Goal: Transaction & Acquisition: Book appointment/travel/reservation

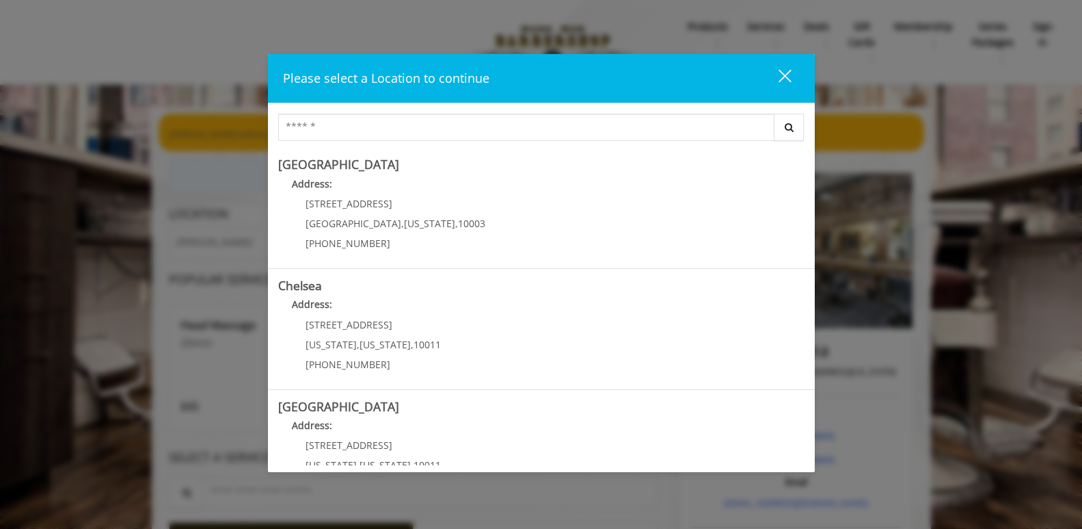
click at [794, 78] on button "close" at bounding box center [776, 78] width 46 height 28
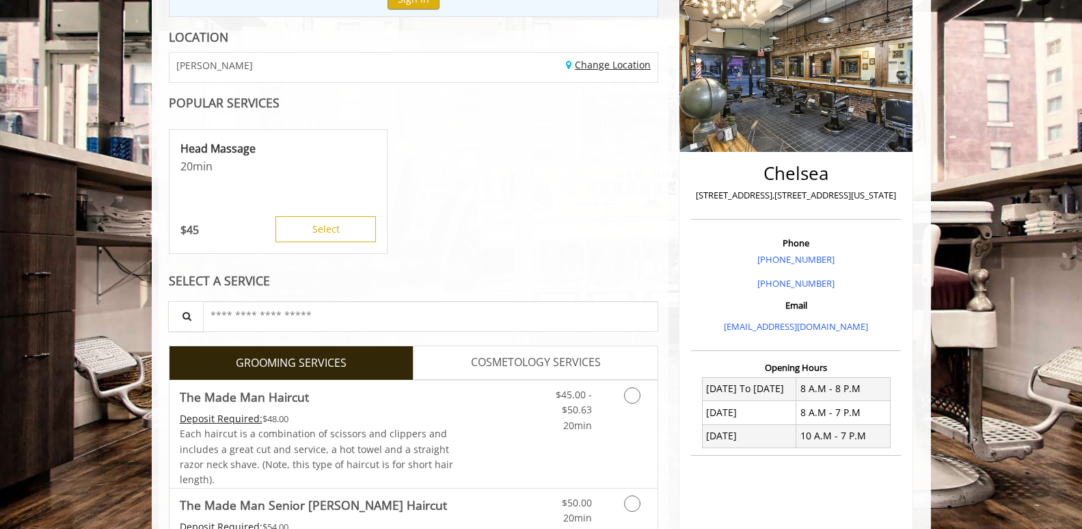
scroll to position [211, 0]
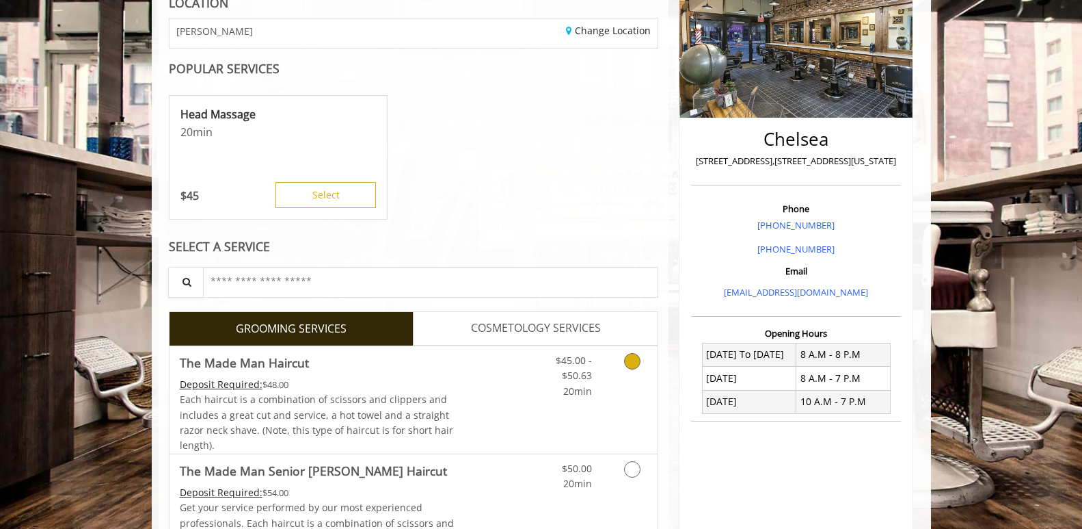
click at [627, 365] on icon "Grooming services" at bounding box center [632, 361] width 16 height 16
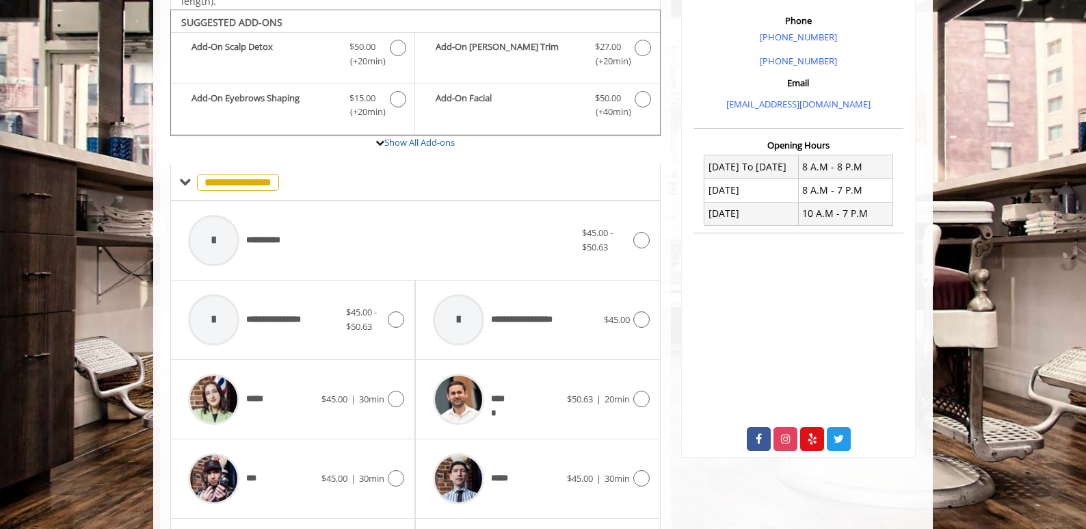
scroll to position [408, 0]
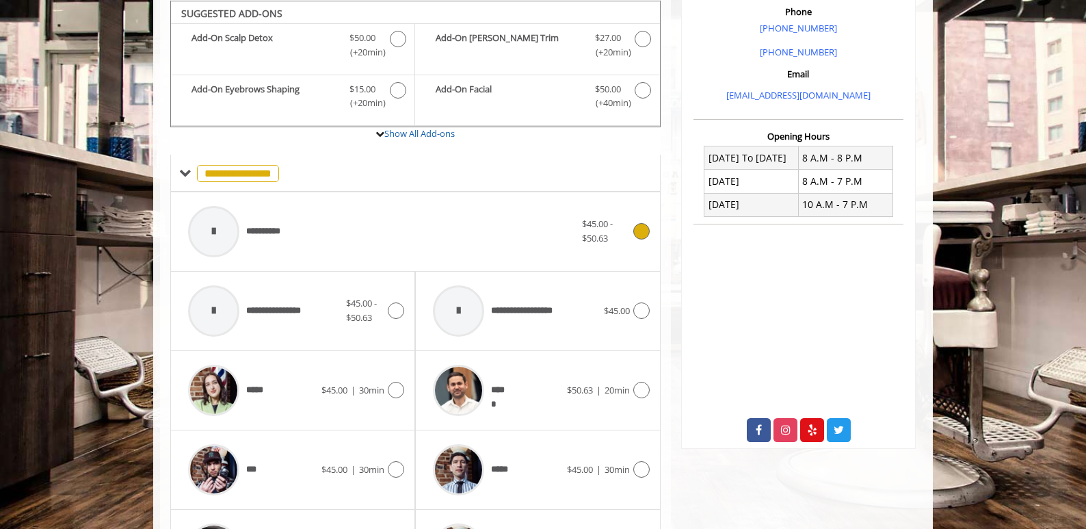
click at [646, 238] on div at bounding box center [640, 231] width 20 height 16
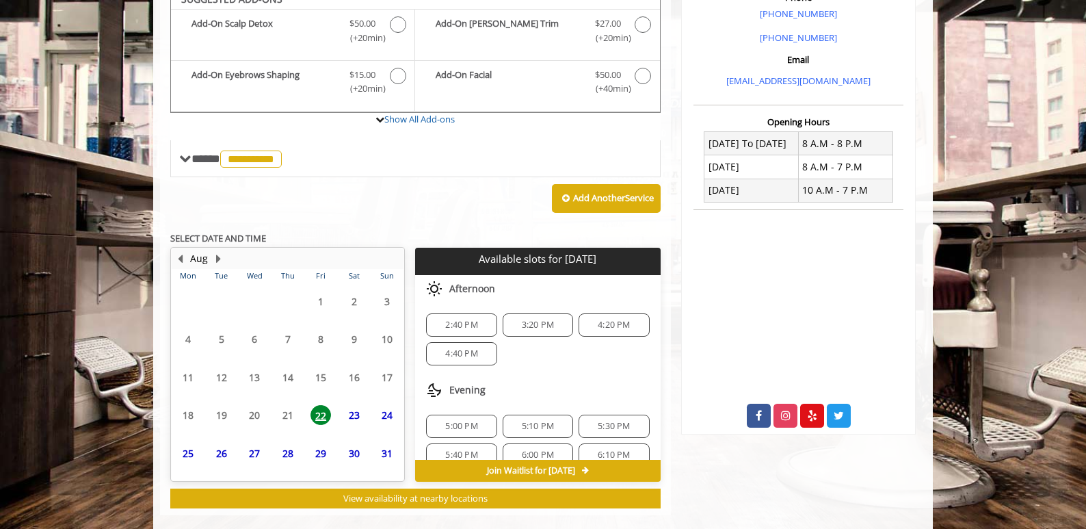
scroll to position [442, 0]
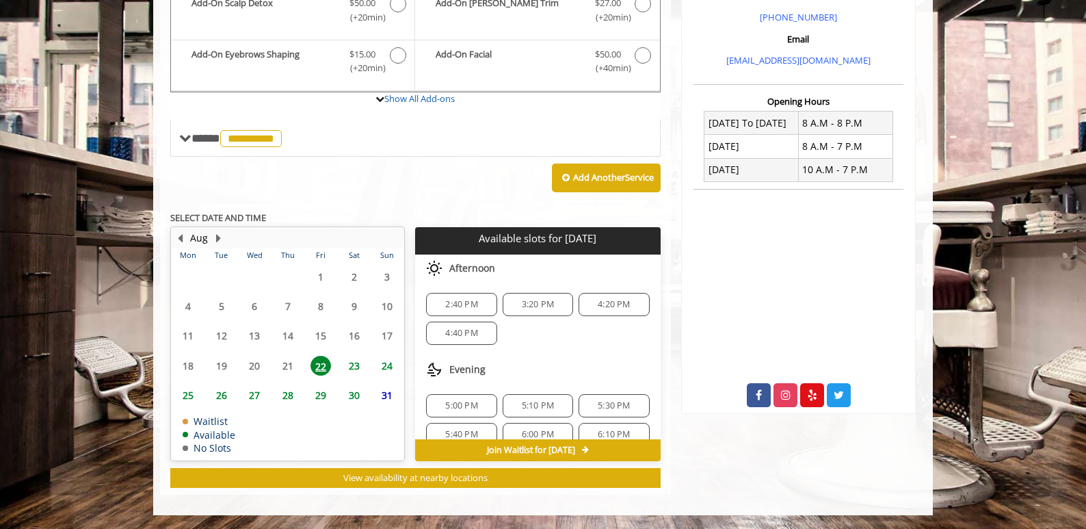
drag, startPoint x: 470, startPoint y: 299, endPoint x: 477, endPoint y: 319, distance: 21.6
click at [470, 302] on span "2:40 PM" at bounding box center [461, 304] width 32 height 11
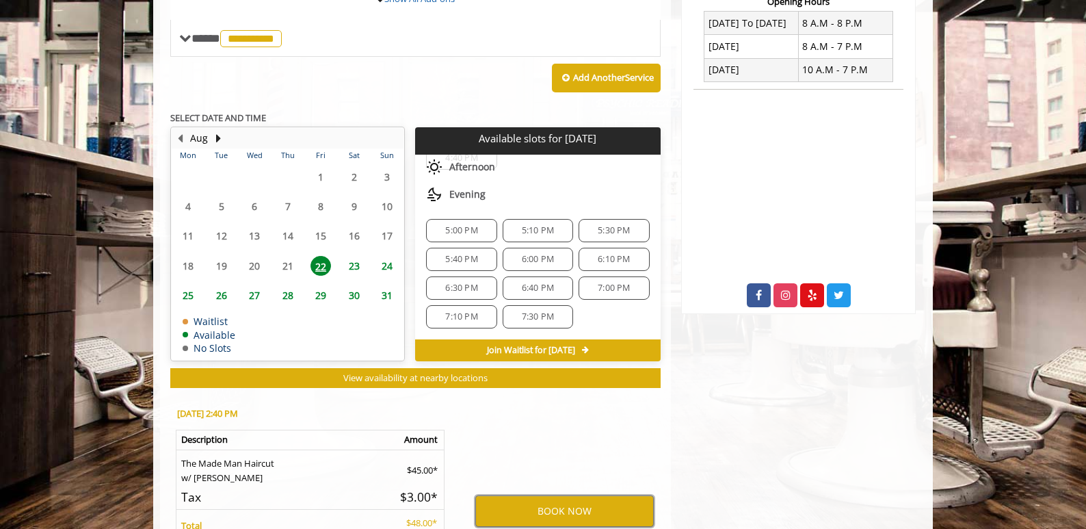
scroll to position [689, 0]
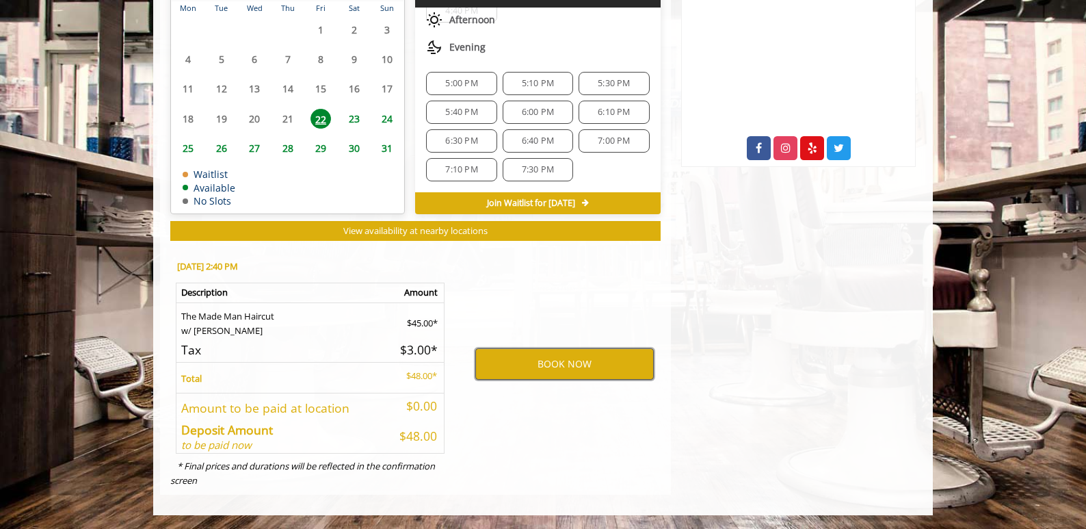
click at [616, 363] on button "BOOK NOW" at bounding box center [564, 363] width 178 height 31
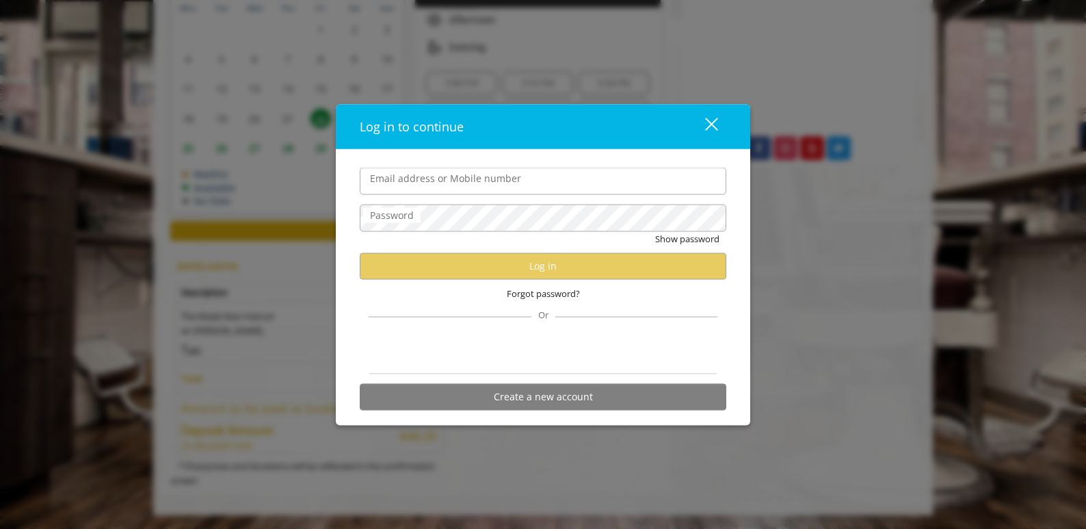
click at [715, 123] on div "close" at bounding box center [702, 126] width 27 height 21
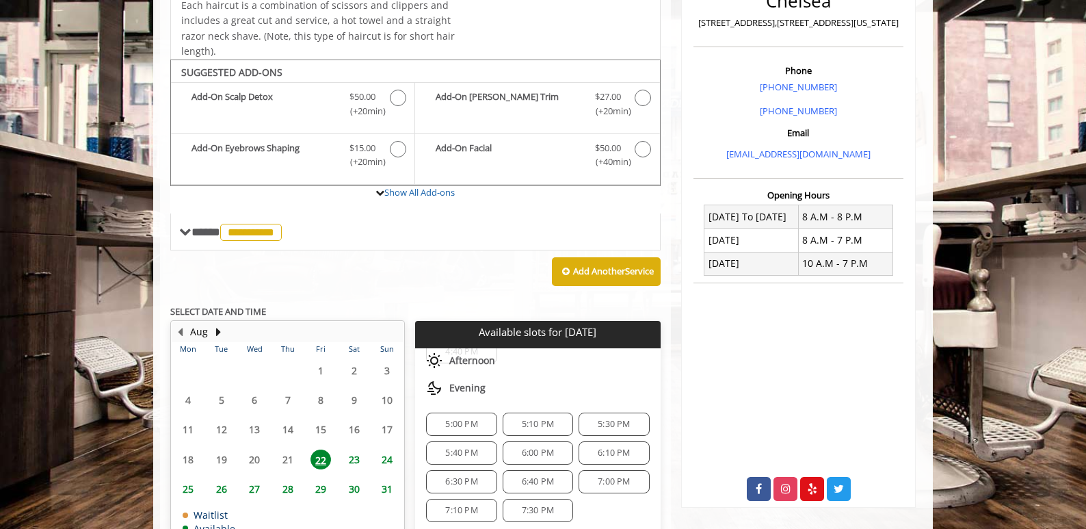
scroll to position [347, 0]
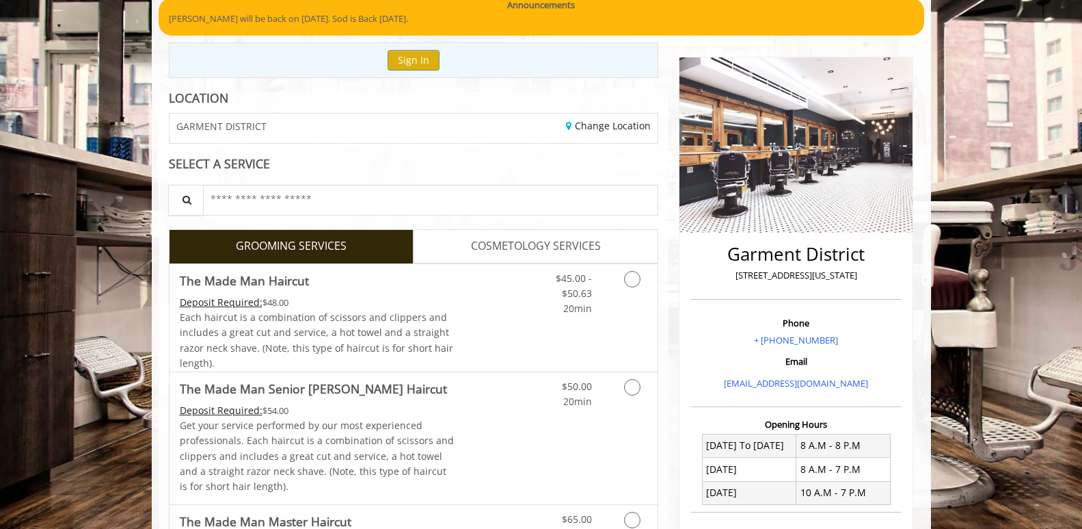
scroll to position [137, 0]
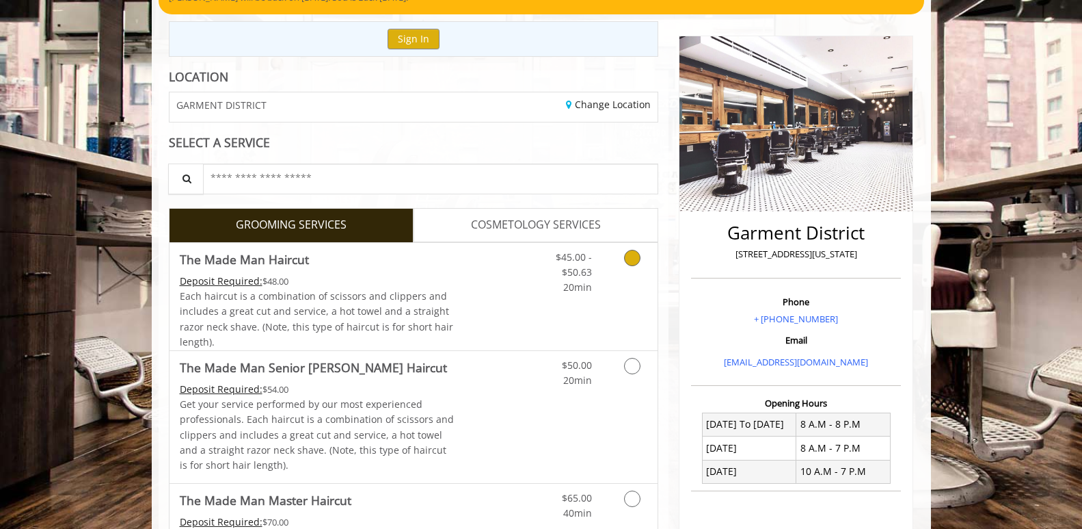
click at [628, 260] on icon "Grooming services" at bounding box center [632, 258] width 16 height 16
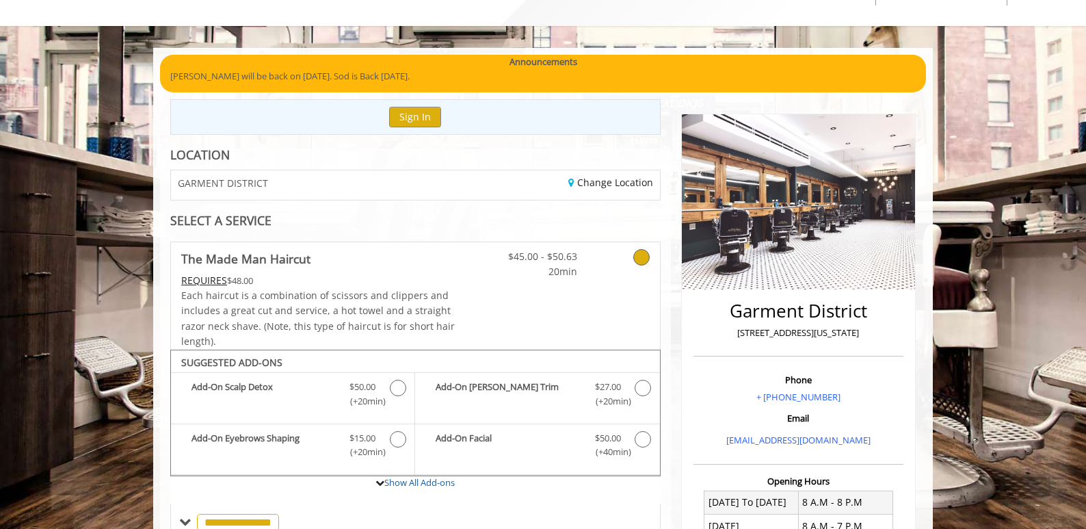
scroll to position [0, 0]
